Goal: Find specific page/section: Find specific page/section

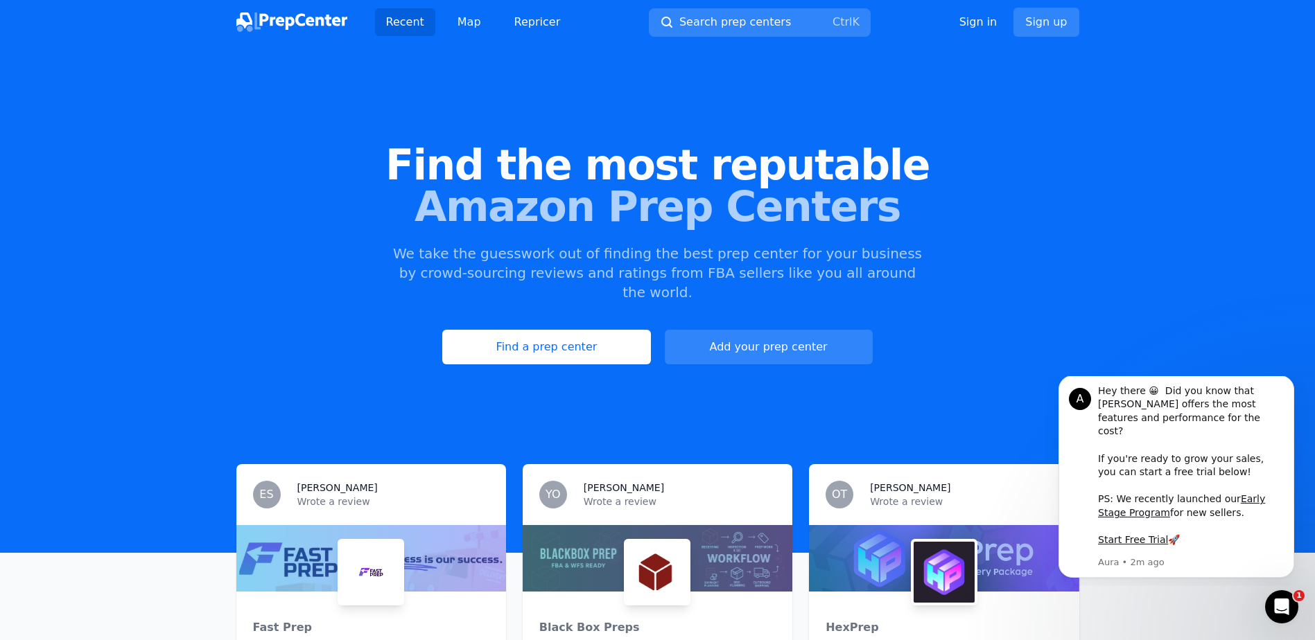
click at [1038, 340] on div "Find a prep center Add your prep center" at bounding box center [657, 347] width 1270 height 35
click at [575, 330] on link "Find a prep center" at bounding box center [546, 347] width 208 height 35
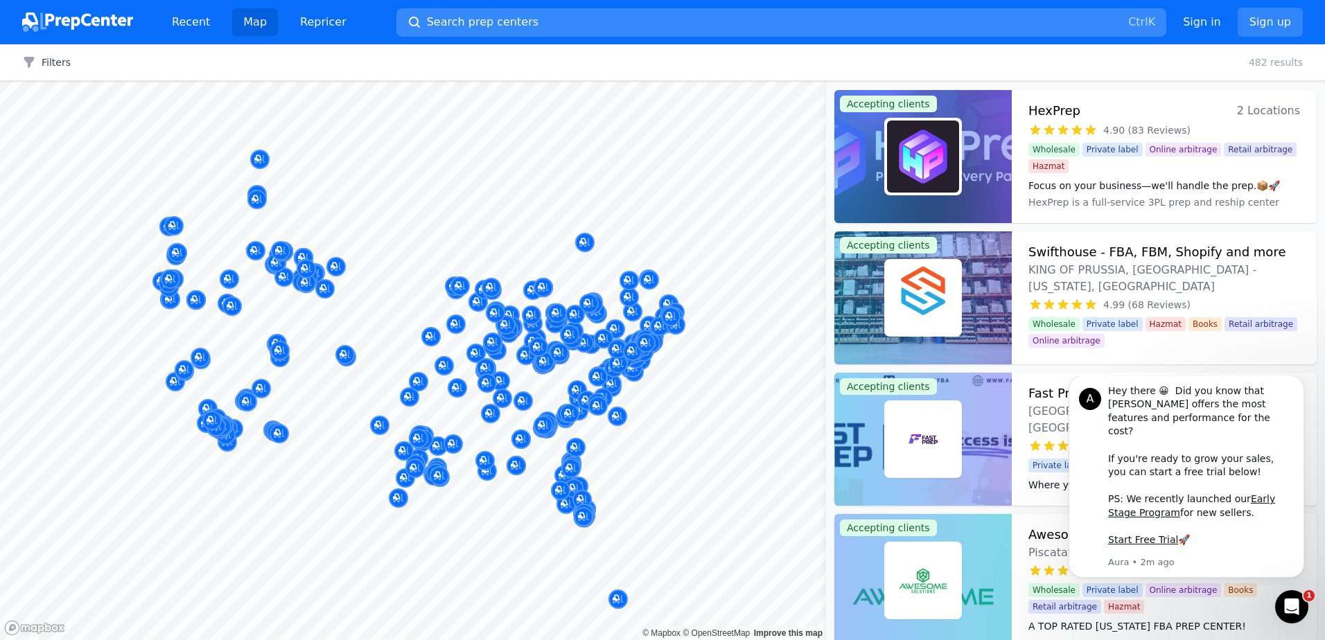
click at [450, 17] on span "Search prep centers" at bounding box center [483, 22] width 112 height 17
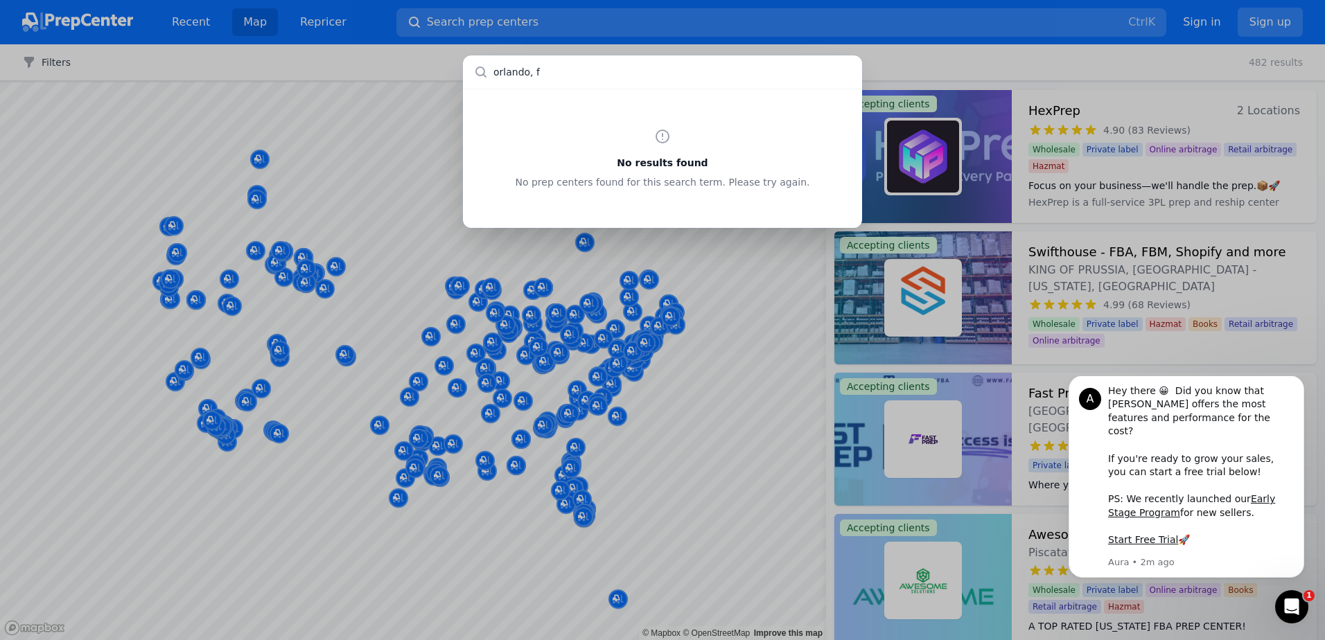
type input "orlando, [GEOGRAPHIC_DATA]"
click at [705, 98] on div "No results found No prep centers found for this search term. Please try again." at bounding box center [662, 158] width 399 height 139
click at [541, 23] on div "No results found No prep centers found for this search term. Please try again." at bounding box center [662, 320] width 1325 height 640
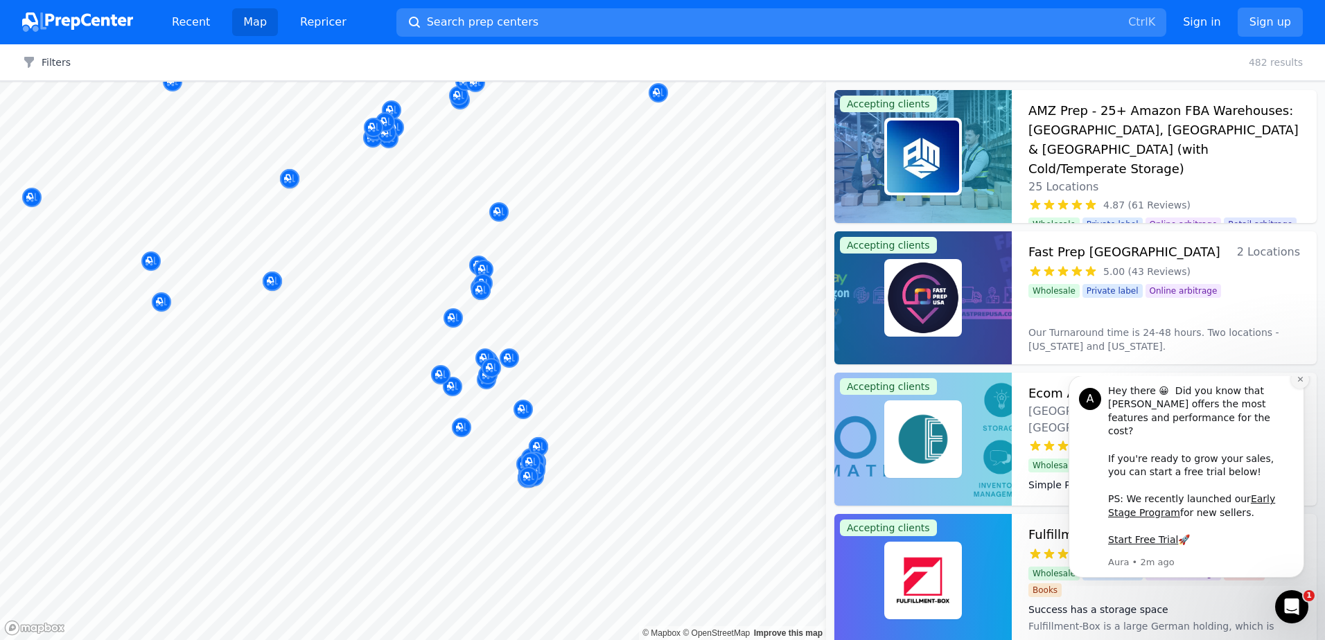
click at [1300, 383] on icon "Dismiss notification" at bounding box center [1301, 380] width 8 height 8
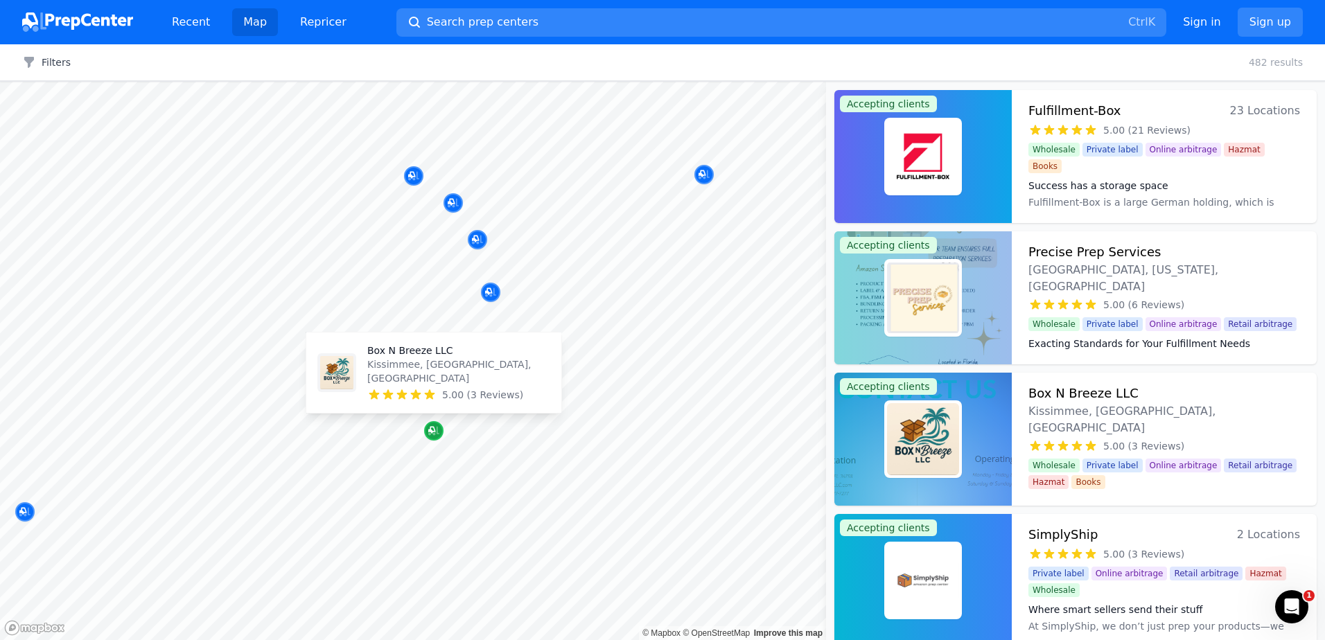
click at [439, 428] on icon "Map marker" at bounding box center [433, 431] width 11 height 14
click at [428, 376] on p "Kissimmee, [GEOGRAPHIC_DATA], [GEOGRAPHIC_DATA]" at bounding box center [458, 372] width 183 height 28
